Goal: Navigation & Orientation: Find specific page/section

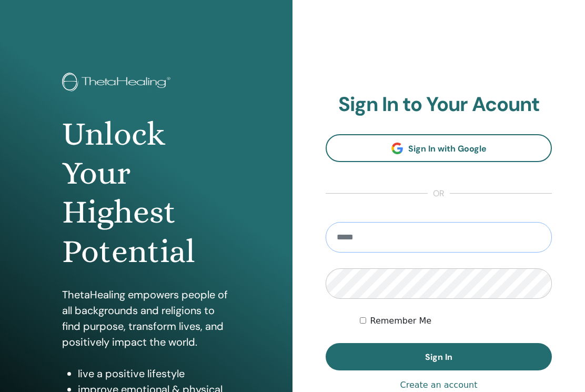
type input "**********"
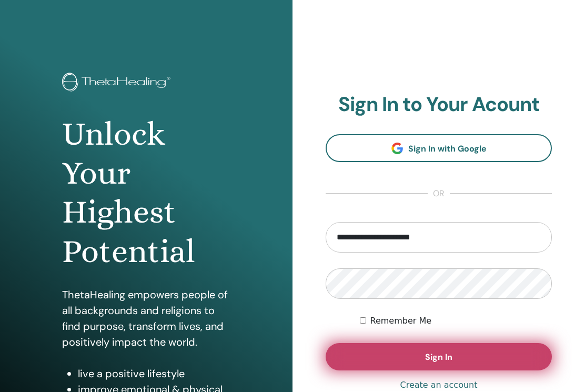
click at [425, 353] on span "Sign In" at bounding box center [438, 356] width 27 height 11
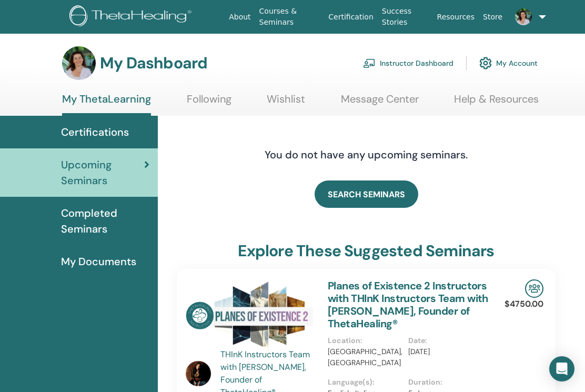
click at [412, 63] on link "Instructor Dashboard" at bounding box center [408, 63] width 90 height 23
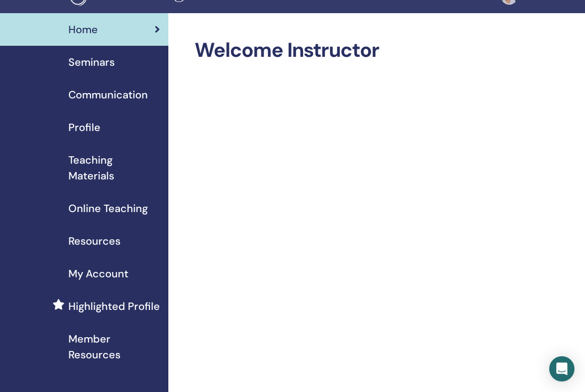
scroll to position [22, 0]
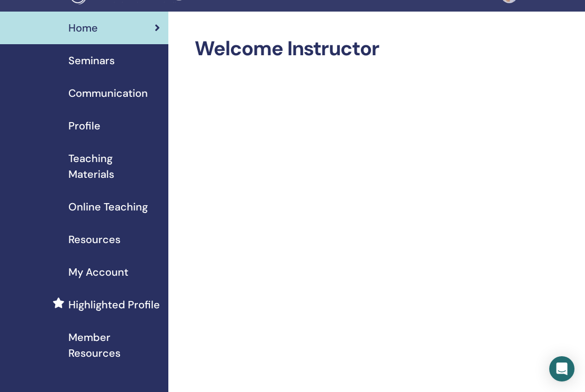
click at [99, 239] on span "Resources" at bounding box center [94, 239] width 52 height 16
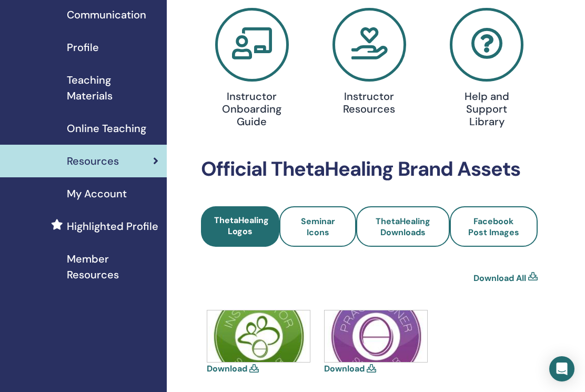
scroll to position [119, 2]
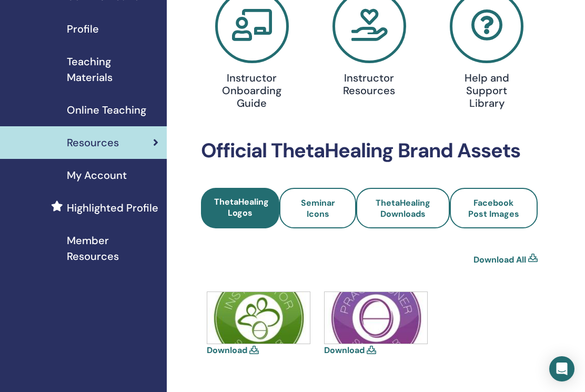
click at [98, 250] on span "Member Resources" at bounding box center [112, 248] width 91 height 32
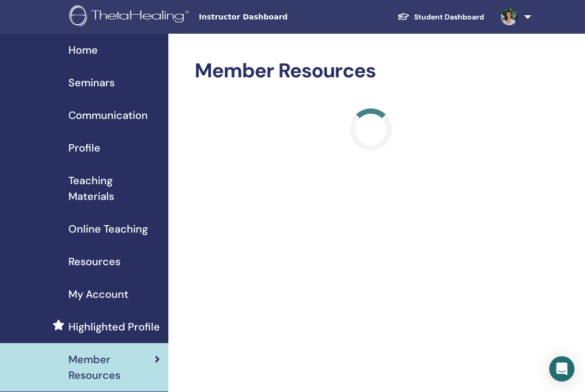
click at [100, 188] on span "Teaching Materials" at bounding box center [113, 188] width 91 height 32
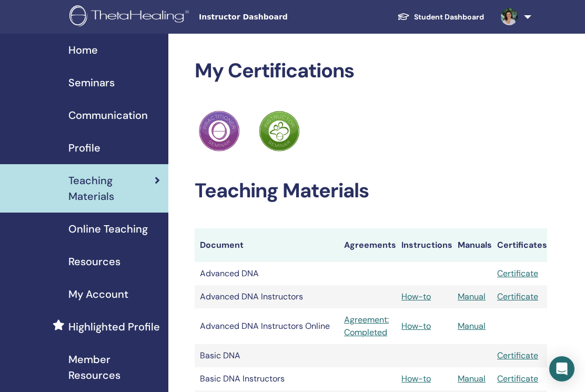
click at [92, 87] on span "Seminars" at bounding box center [91, 83] width 46 height 16
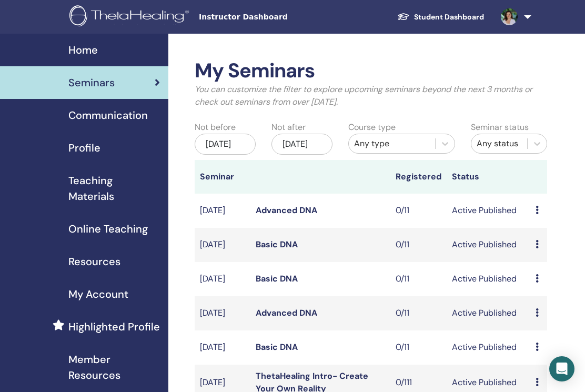
click at [425, 15] on link "Student Dashboard" at bounding box center [441, 16] width 104 height 19
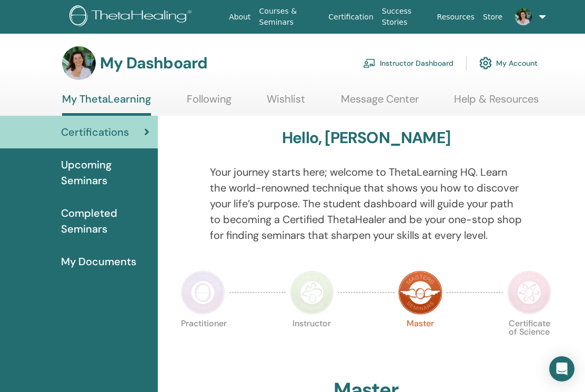
click at [99, 167] on span "Upcoming Seminars" at bounding box center [105, 173] width 88 height 32
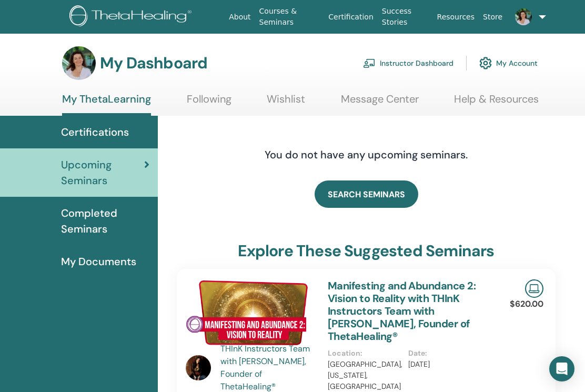
click at [480, 96] on link "Help & Resources" at bounding box center [496, 103] width 85 height 21
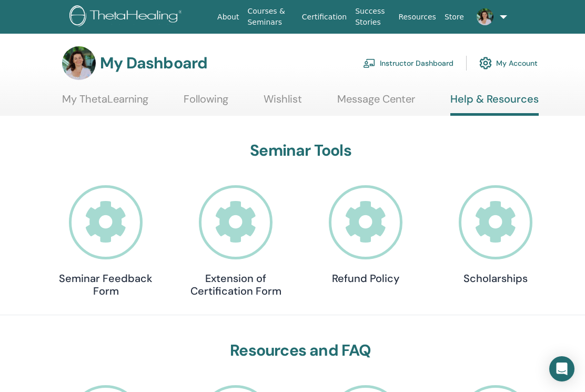
click at [492, 231] on icon at bounding box center [496, 222] width 74 height 74
